Goal: Communication & Community: Answer question/provide support

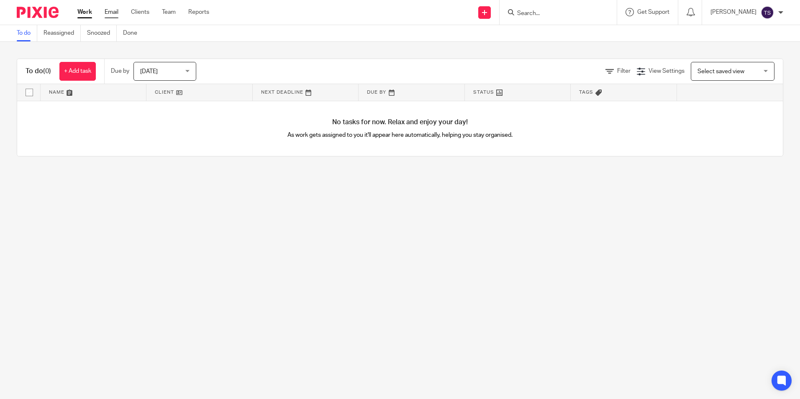
click at [109, 14] on link "Email" at bounding box center [112, 12] width 14 height 8
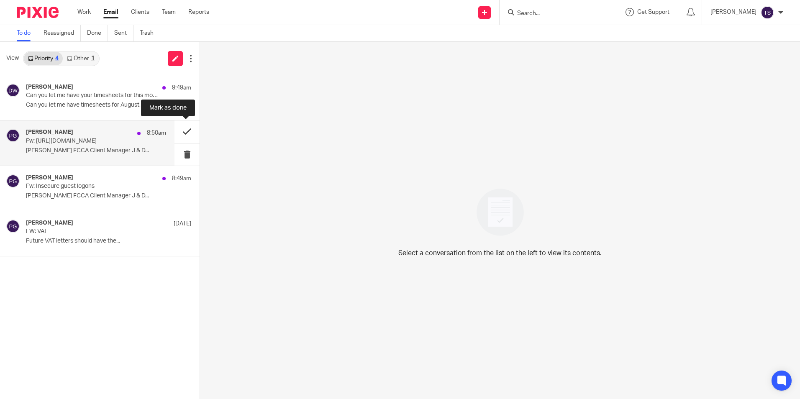
click at [187, 135] on button at bounding box center [187, 132] width 25 height 22
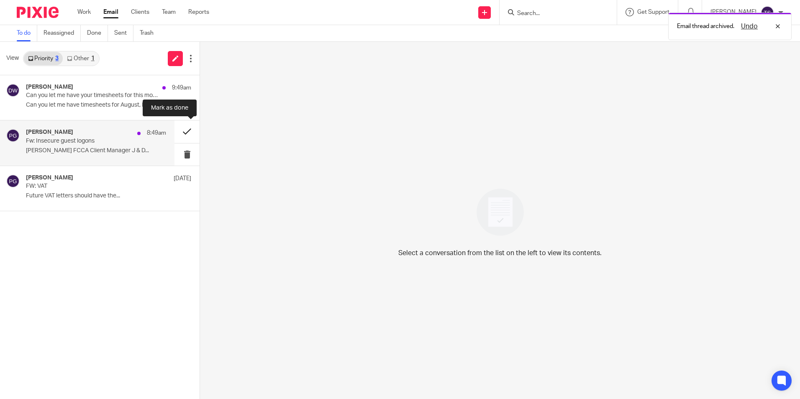
click at [185, 129] on button at bounding box center [187, 132] width 25 height 22
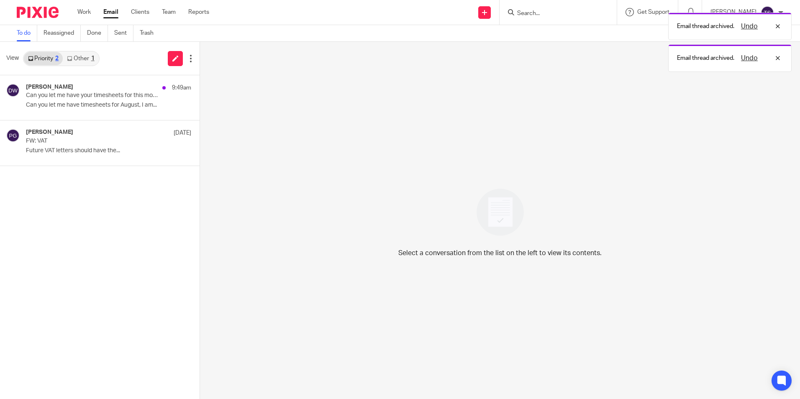
click at [91, 59] on div "1" at bounding box center [92, 59] width 3 height 6
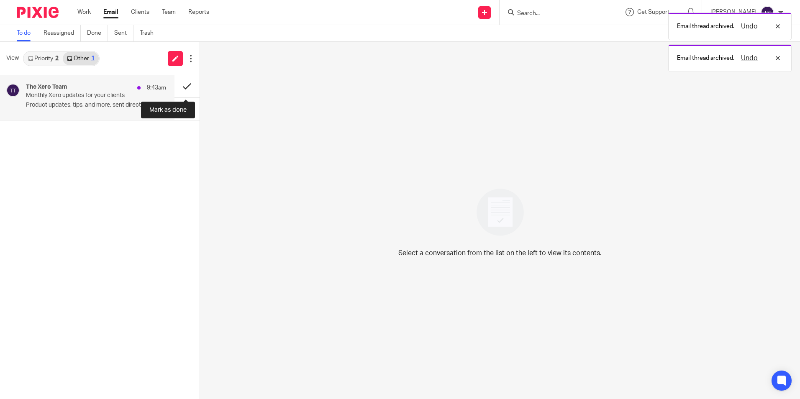
click at [180, 87] on button at bounding box center [187, 86] width 25 height 22
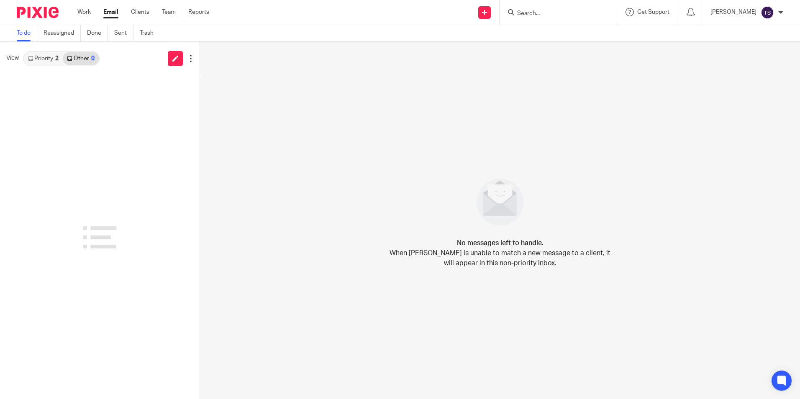
click at [31, 61] on icon at bounding box center [30, 58] width 5 height 5
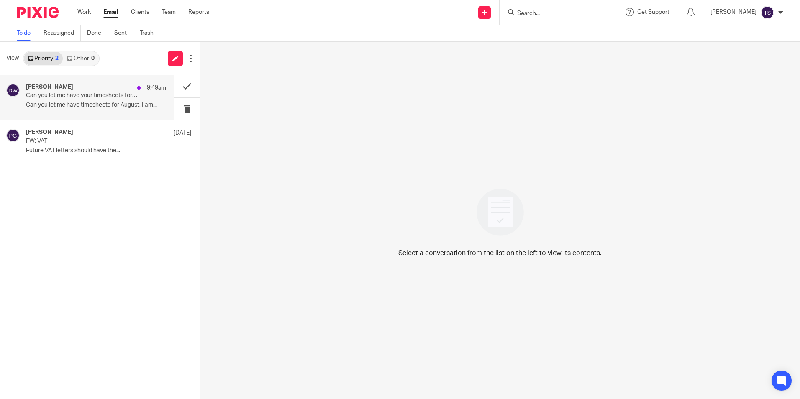
click at [90, 98] on p "Can you let me have your timesheets for this month." at bounding box center [82, 95] width 112 height 7
